Goal: Task Accomplishment & Management: Use online tool/utility

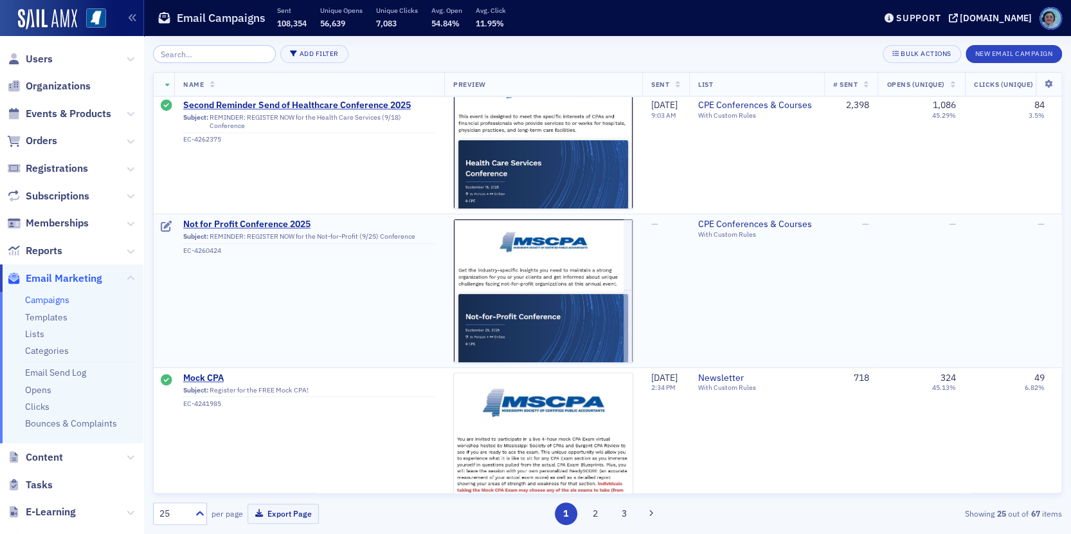
scroll to position [193, 0]
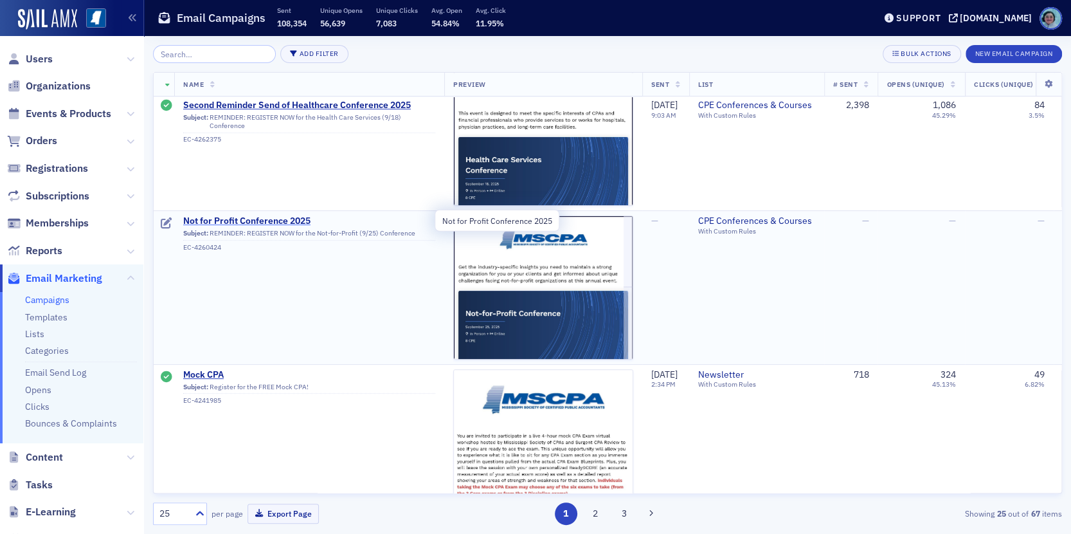
click at [291, 218] on span "Not for Profit Conference 2025" at bounding box center [309, 221] width 252 height 12
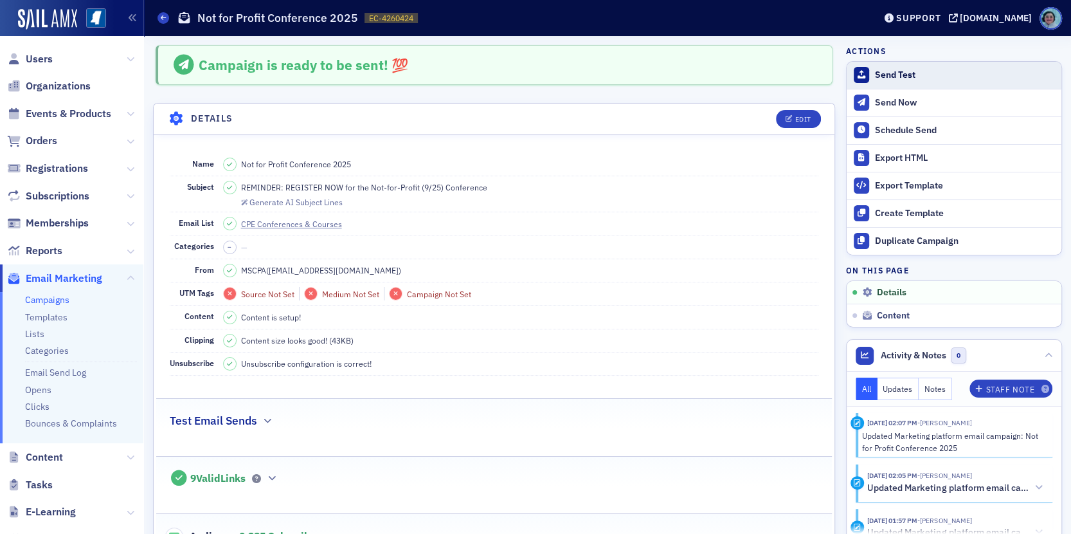
click at [904, 80] on button "Send Test" at bounding box center [954, 75] width 215 height 27
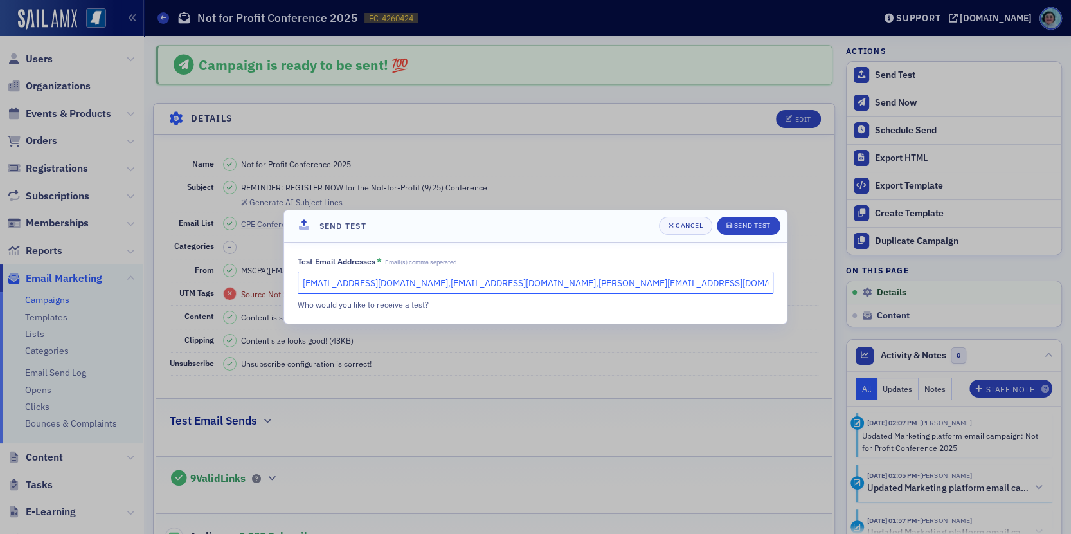
drag, startPoint x: 390, startPoint y: 282, endPoint x: 179, endPoint y: 269, distance: 211.3
click at [190, 277] on div "Send Test Cancel Send Test Test Email Addresses * Email(s) comma seperated [EMA…" at bounding box center [535, 267] width 1071 height 534
type input "[EMAIL_ADDRESS][DOMAIN_NAME],[PERSON_NAME][EMAIL_ADDRESS][DOMAIN_NAME]"
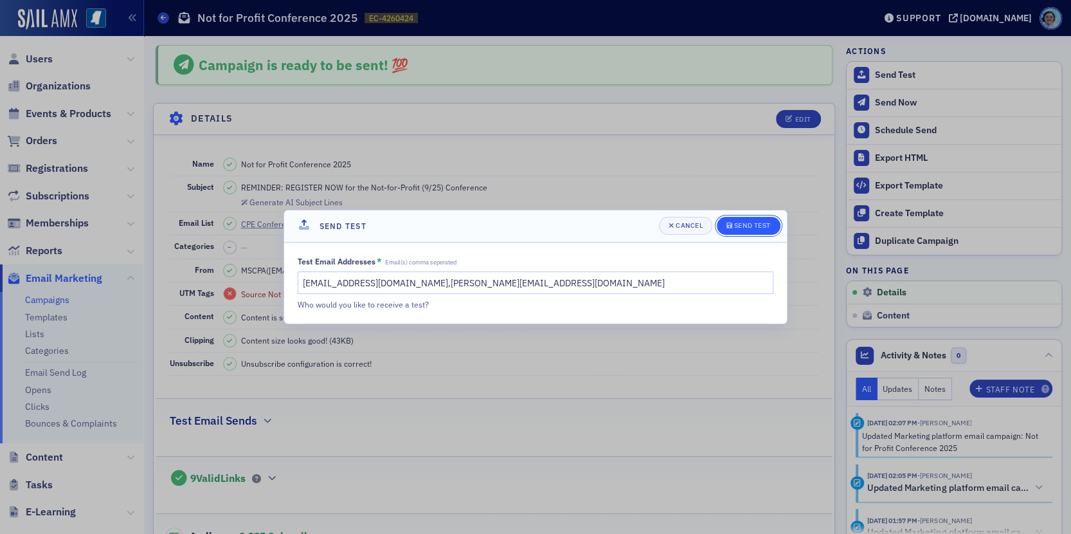
click at [760, 224] on div "Send Test" at bounding box center [752, 225] width 37 height 7
